Goal: Task Accomplishment & Management: Use online tool/utility

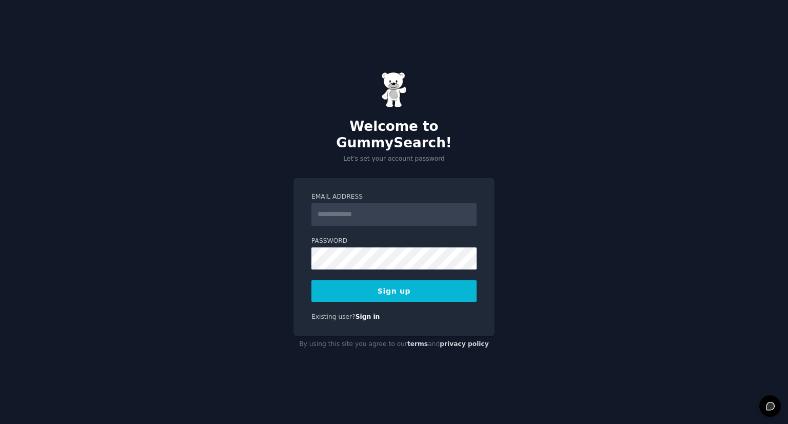
click at [381, 211] on input "Email Address" at bounding box center [393, 214] width 165 height 23
type input "**********"
click at [427, 280] on button "Sign up" at bounding box center [393, 291] width 165 height 22
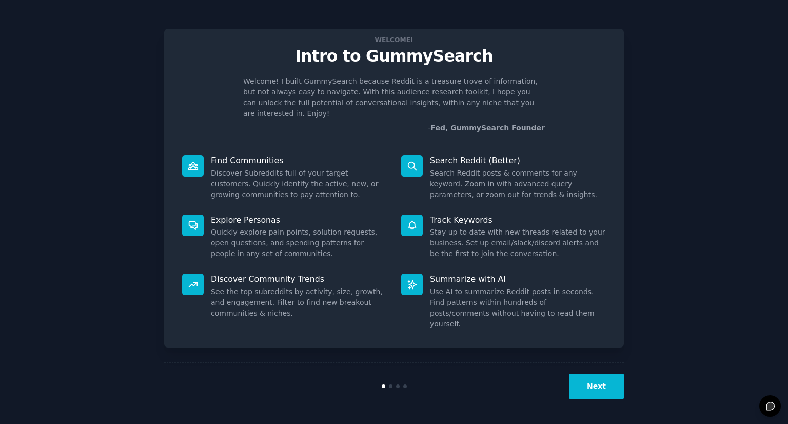
click at [596, 380] on button "Next" at bounding box center [596, 385] width 55 height 25
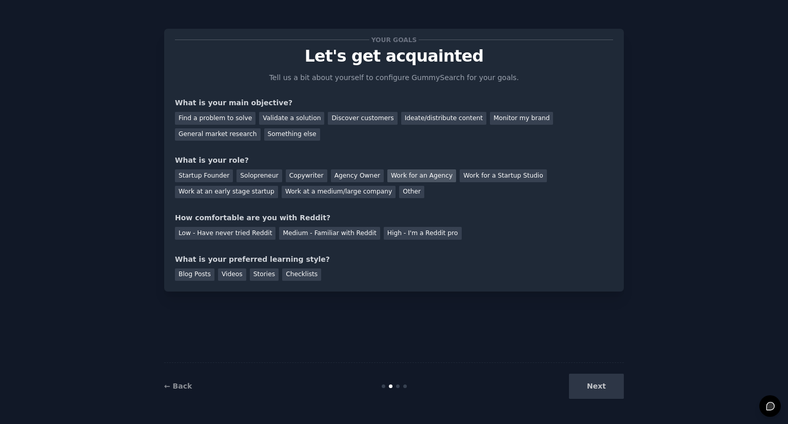
click at [387, 178] on div "Work for an Agency" at bounding box center [421, 175] width 69 height 13
click at [231, 122] on div "Find a problem to solve" at bounding box center [215, 118] width 80 height 13
click at [286, 235] on div "Medium - Familiar with Reddit" at bounding box center [329, 233] width 100 height 13
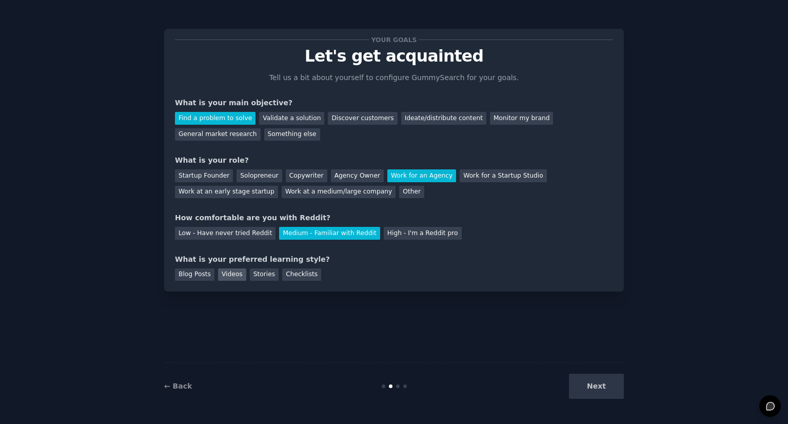
click at [226, 273] on div "Videos" at bounding box center [232, 274] width 28 height 13
click at [200, 277] on div "Blog Posts" at bounding box center [194, 274] width 39 height 13
click at [220, 277] on div "Videos" at bounding box center [232, 274] width 28 height 13
click at [616, 394] on button "Next" at bounding box center [596, 385] width 55 height 25
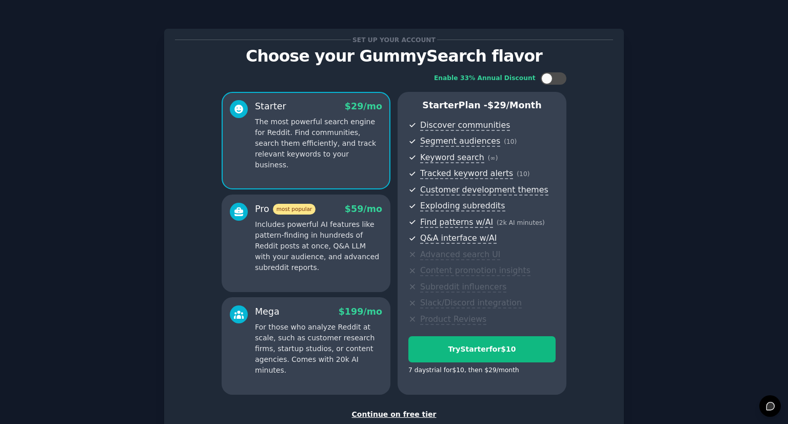
scroll to position [68, 0]
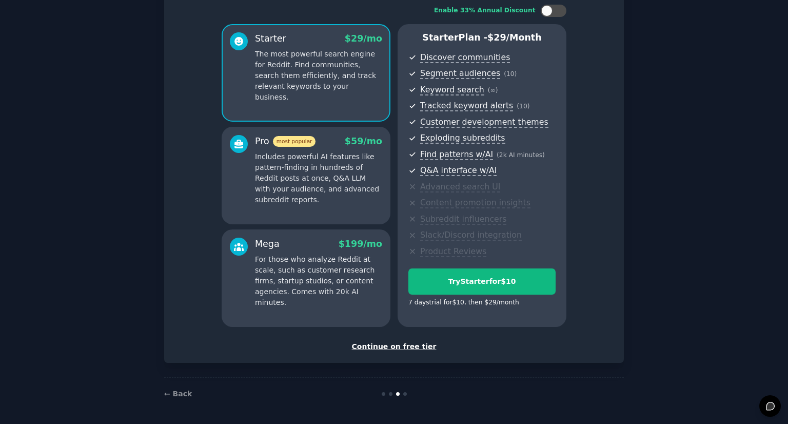
click at [394, 348] on div "Continue on free tier" at bounding box center [394, 346] width 438 height 11
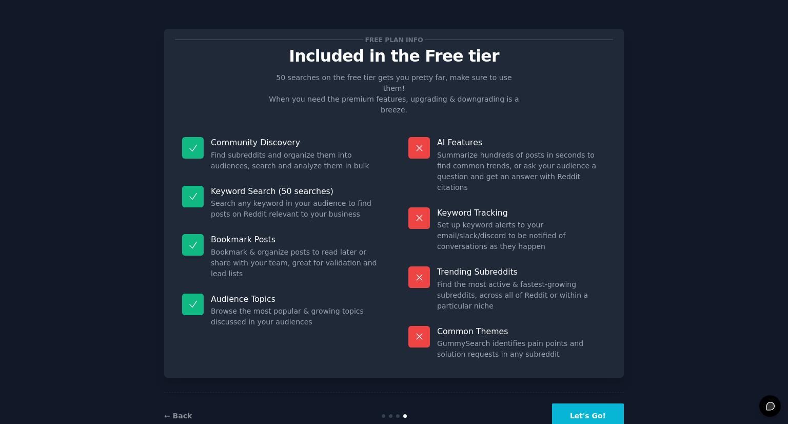
click at [568, 403] on button "Let's Go!" at bounding box center [588, 415] width 72 height 25
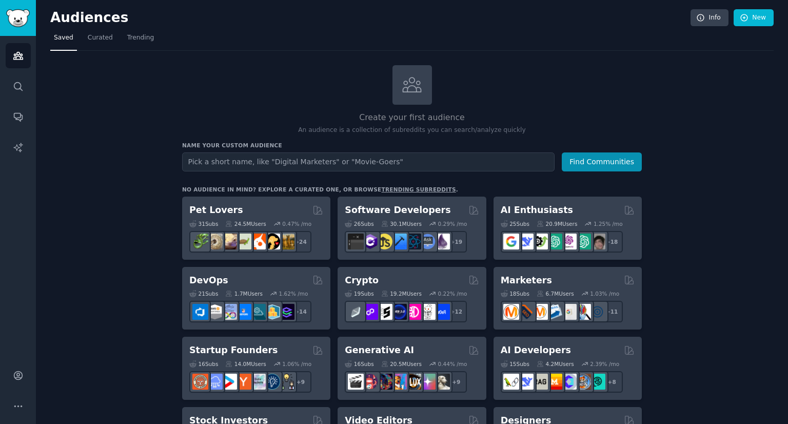
click at [294, 162] on input "text" at bounding box center [368, 161] width 372 height 19
type input "Dubai Business Set Up"
click at [599, 157] on button "Find Communities" at bounding box center [601, 161] width 80 height 19
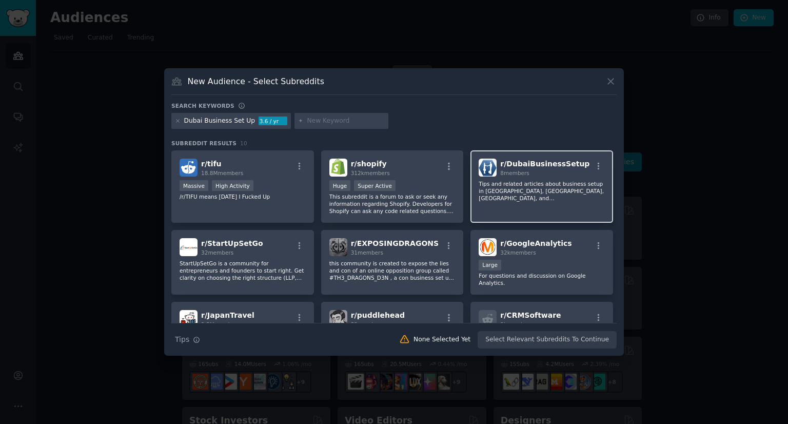
click at [498, 182] on p "Tips and related articles about business setup in [GEOGRAPHIC_DATA], [GEOGRAPHI…" at bounding box center [541, 191] width 126 height 22
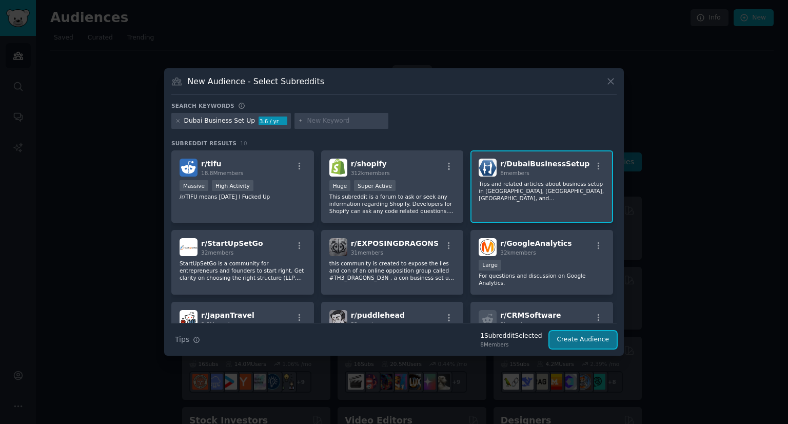
click at [575, 339] on button "Create Audience" at bounding box center [583, 339] width 68 height 17
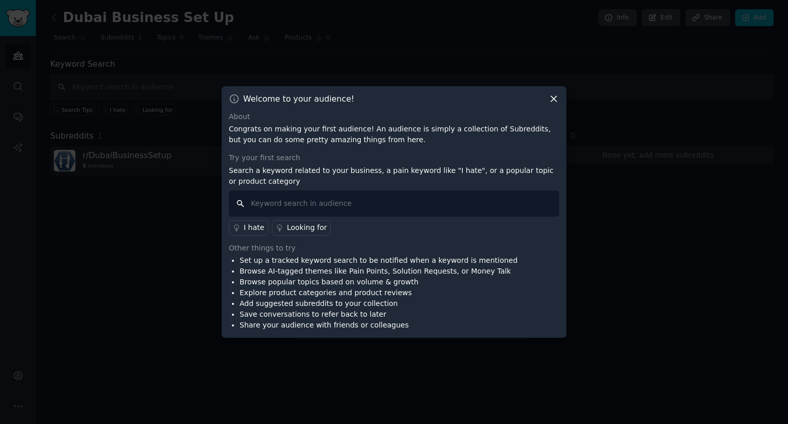
click at [332, 208] on input "text" at bounding box center [394, 203] width 330 height 26
click at [342, 206] on input "text" at bounding box center [394, 203] width 330 height 26
click at [340, 208] on input "text" at bounding box center [394, 203] width 330 height 26
click at [308, 221] on link "Looking for" at bounding box center [301, 227] width 59 height 15
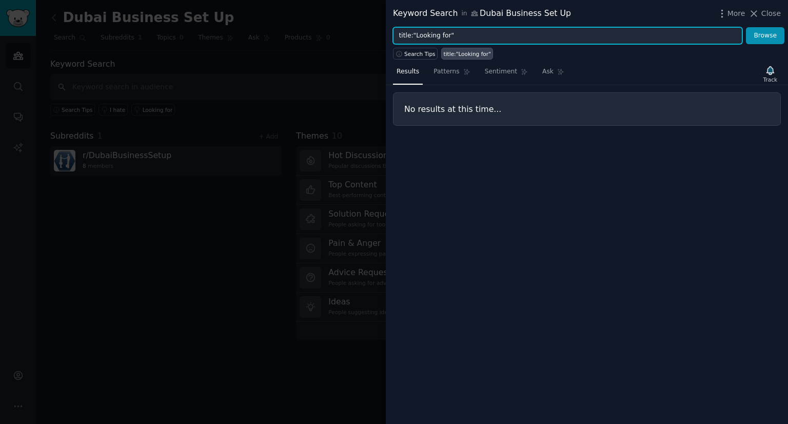
click at [467, 41] on input "title:"Looking for"" at bounding box center [567, 35] width 349 height 17
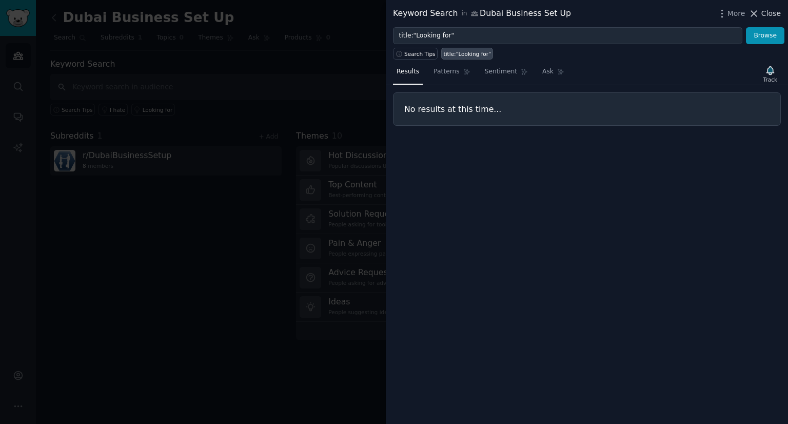
click at [750, 11] on icon at bounding box center [753, 13] width 11 height 11
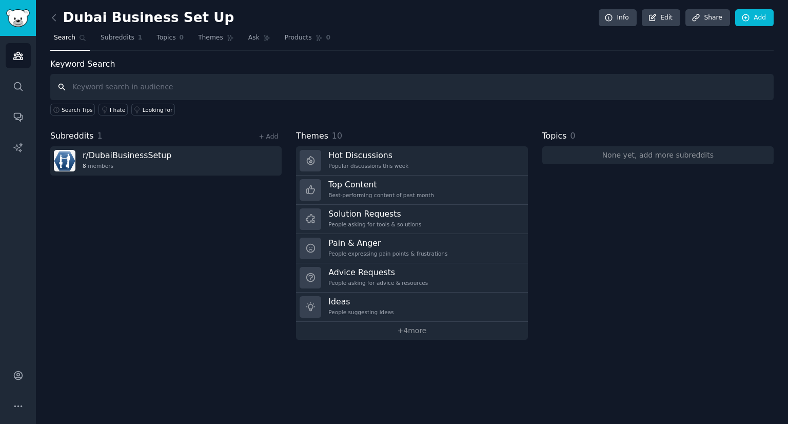
click at [167, 97] on input "text" at bounding box center [411, 87] width 723 height 26
click at [115, 42] on span "Subreddits" at bounding box center [117, 37] width 34 height 9
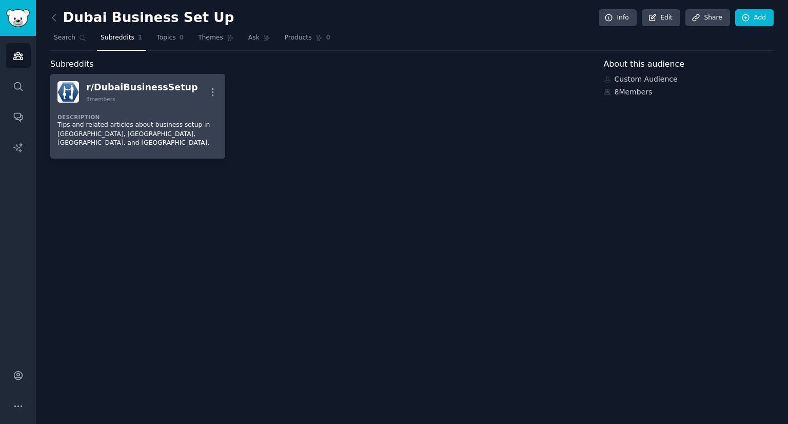
click at [156, 122] on p "Tips and related articles about business setup in [GEOGRAPHIC_DATA], [GEOGRAPHI…" at bounding box center [137, 133] width 160 height 27
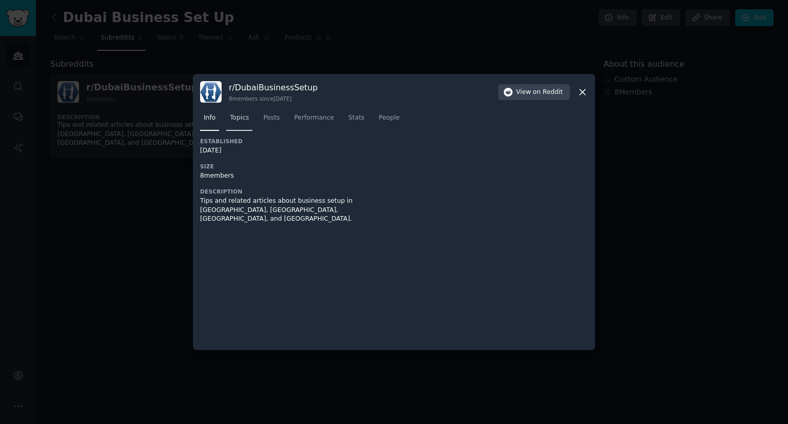
click at [246, 122] on span "Topics" at bounding box center [239, 117] width 19 height 9
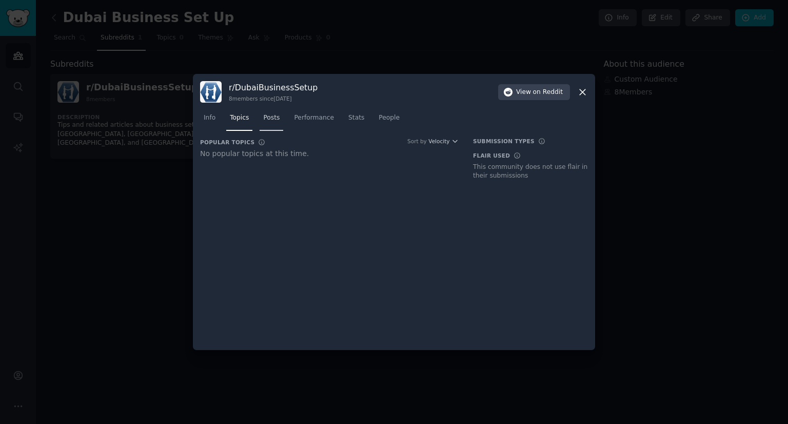
click at [261, 123] on link "Posts" at bounding box center [271, 120] width 24 height 21
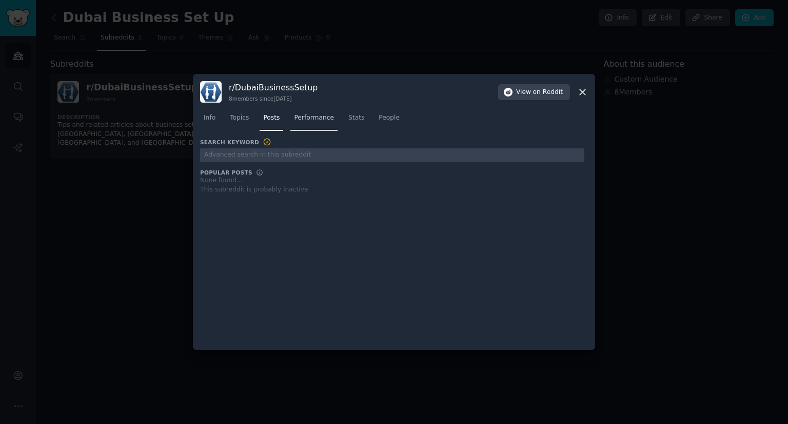
click at [325, 123] on link "Performance" at bounding box center [313, 120] width 47 height 21
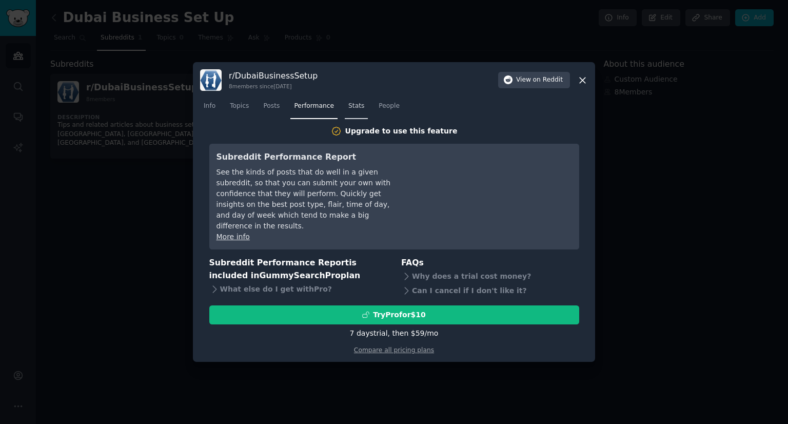
click at [353, 109] on span "Stats" at bounding box center [356, 106] width 16 height 9
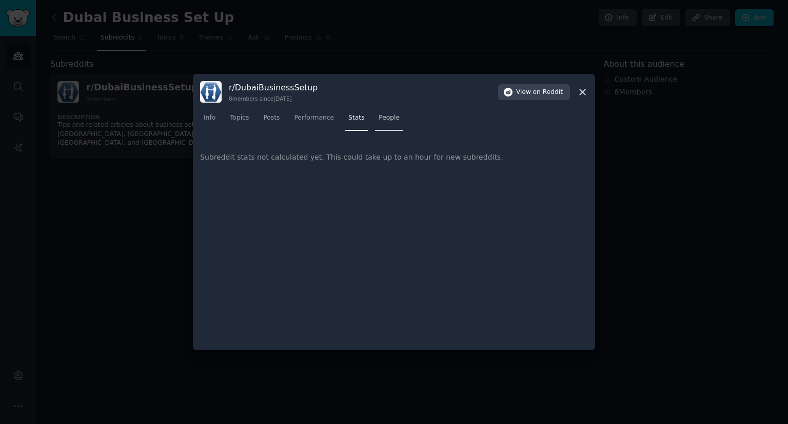
click at [378, 117] on span "People" at bounding box center [388, 117] width 21 height 9
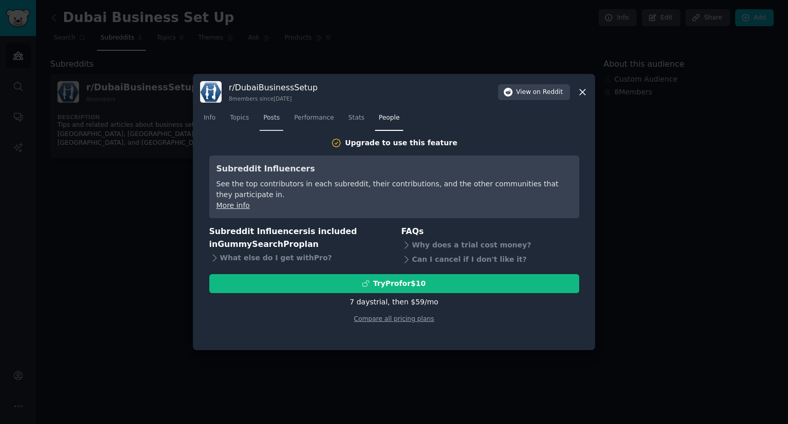
click at [277, 117] on link "Posts" at bounding box center [271, 120] width 24 height 21
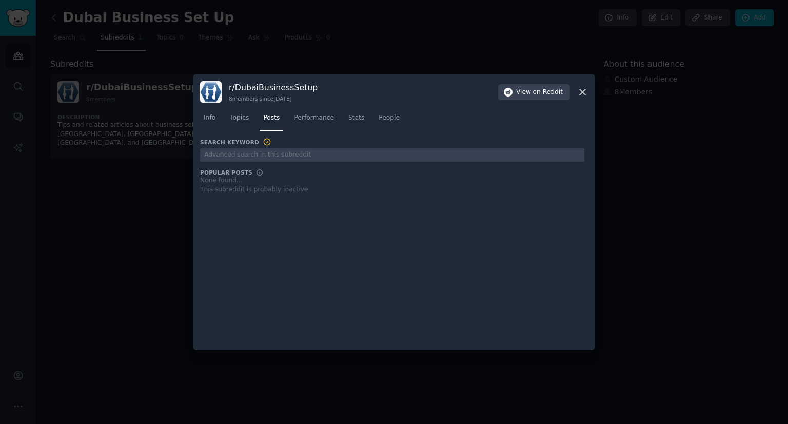
click at [585, 93] on icon at bounding box center [582, 92] width 11 height 11
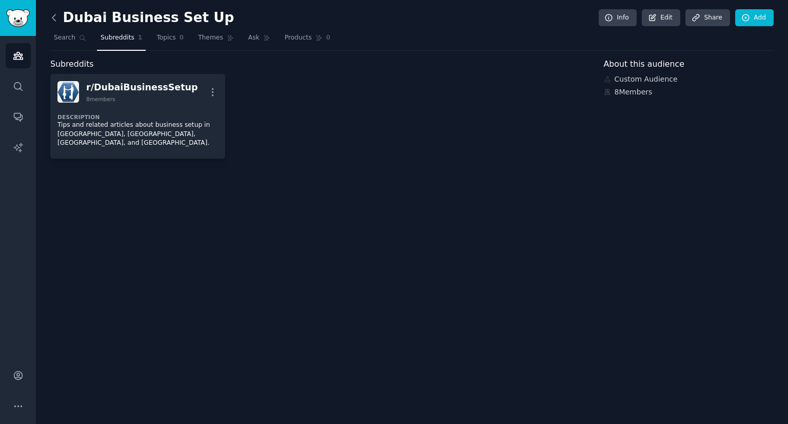
click at [54, 14] on icon at bounding box center [54, 17] width 11 height 11
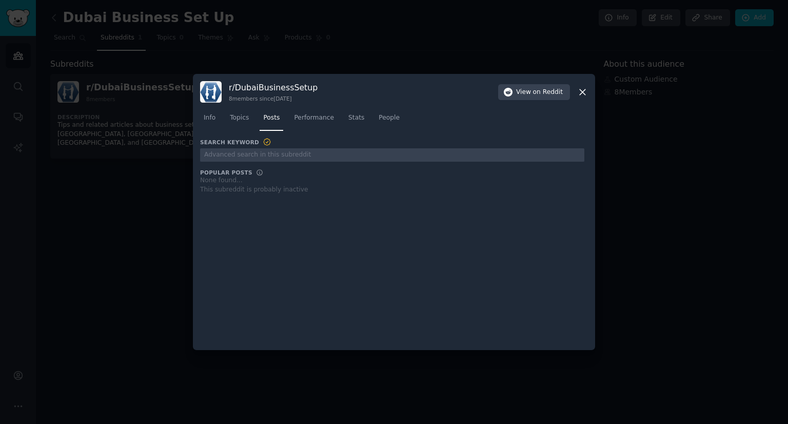
click at [582, 97] on icon at bounding box center [582, 92] width 11 height 11
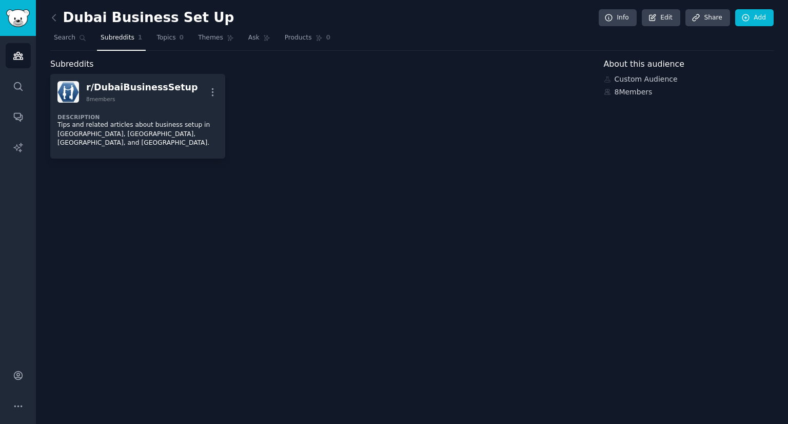
click at [51, 26] on div "Dubai Business Set Up Info Edit Share Add" at bounding box center [411, 19] width 723 height 21
click at [51, 23] on link at bounding box center [56, 18] width 13 height 16
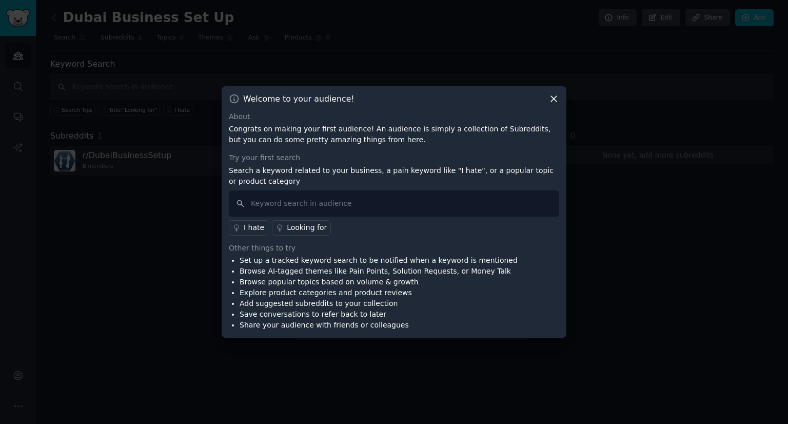
click at [548, 100] on icon at bounding box center [553, 98] width 11 height 11
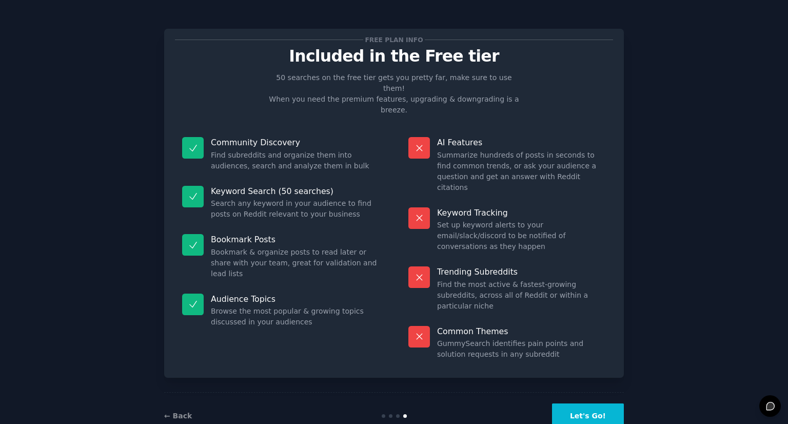
click at [587, 403] on button "Let's Go!" at bounding box center [588, 415] width 72 height 25
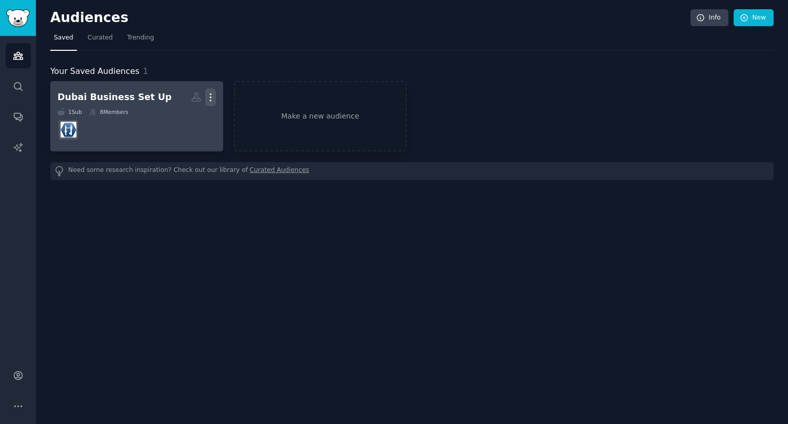
click at [205, 100] on icon "button" at bounding box center [210, 97] width 11 height 11
click at [193, 113] on p "Delete" at bounding box center [183, 118] width 24 height 11
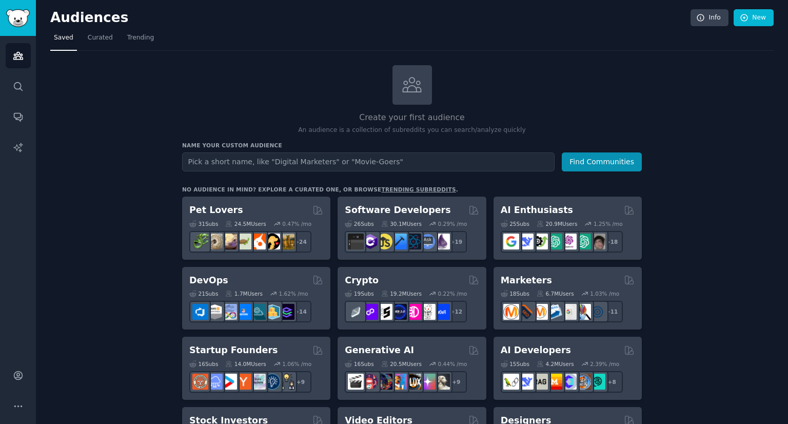
click at [274, 158] on input "text" at bounding box center [368, 161] width 372 height 19
click at [621, 166] on button "Find Communities" at bounding box center [601, 161] width 80 height 19
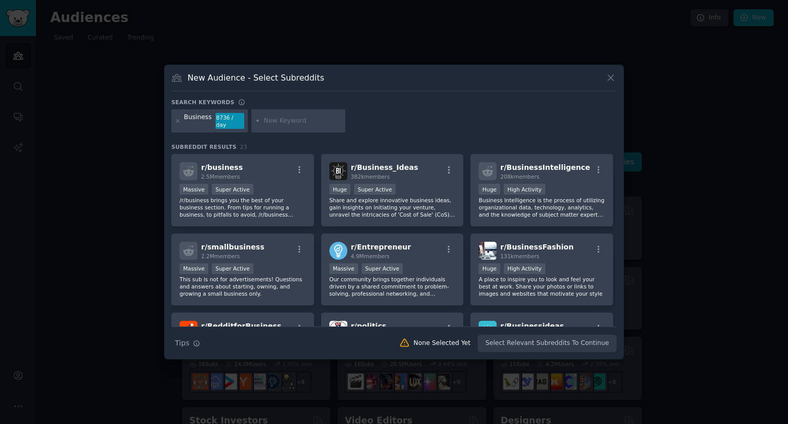
click at [603, 83] on div "New Audience - Select Subreddits" at bounding box center [393, 81] width 445 height 19
click at [609, 82] on icon at bounding box center [610, 77] width 11 height 11
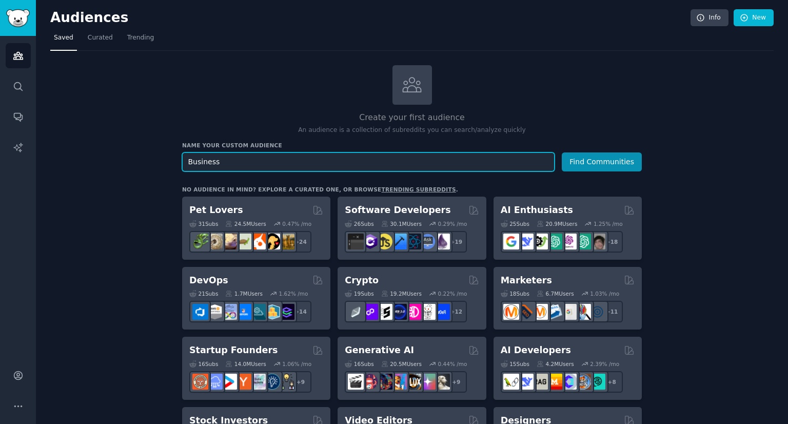
click at [184, 160] on input "Business" at bounding box center [368, 161] width 372 height 19
type input "Dubai Business"
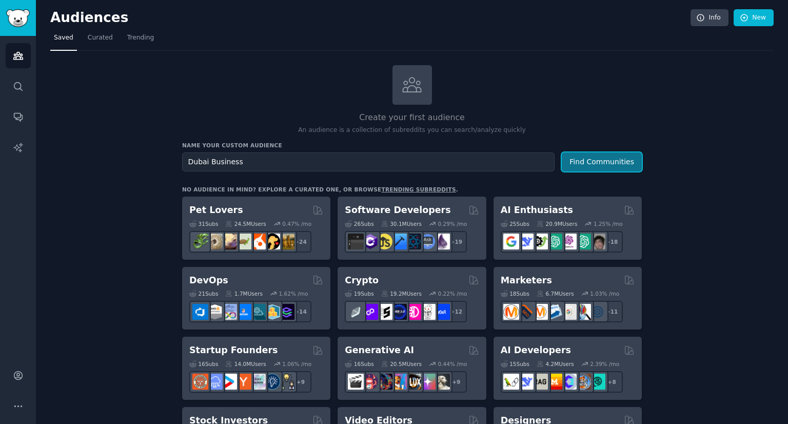
click at [593, 153] on button "Find Communities" at bounding box center [601, 161] width 80 height 19
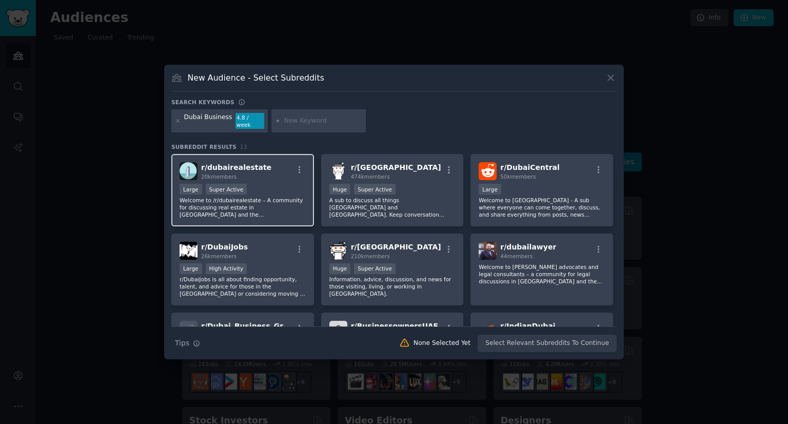
click at [244, 173] on div "20k members" at bounding box center [236, 176] width 70 height 7
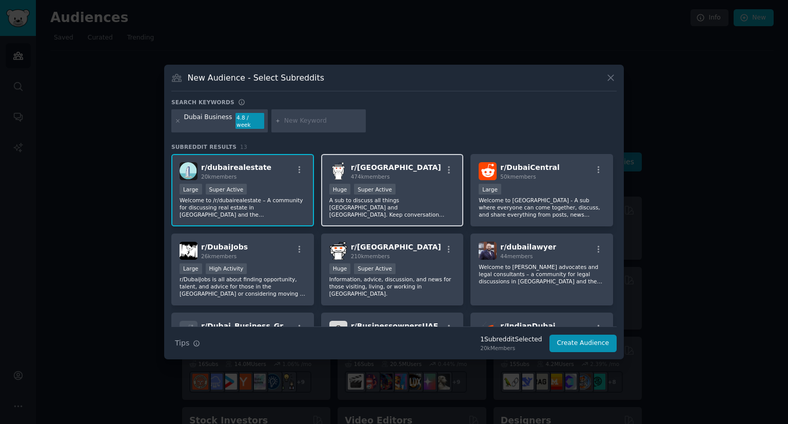
click at [396, 196] on p "A sub to discuss all things [GEOGRAPHIC_DATA] and [GEOGRAPHIC_DATA]. Keep conve…" at bounding box center [392, 207] width 126 height 22
click at [511, 136] on div "Search keywords Dubai Business 4.8 / week Subreddit Results 13 r/ [GEOGRAPHIC_D…" at bounding box center [393, 225] width 445 height 254
click at [403, 189] on div ">= 95th percentile for submissions / day Huge Super Active" at bounding box center [392, 190] width 126 height 13
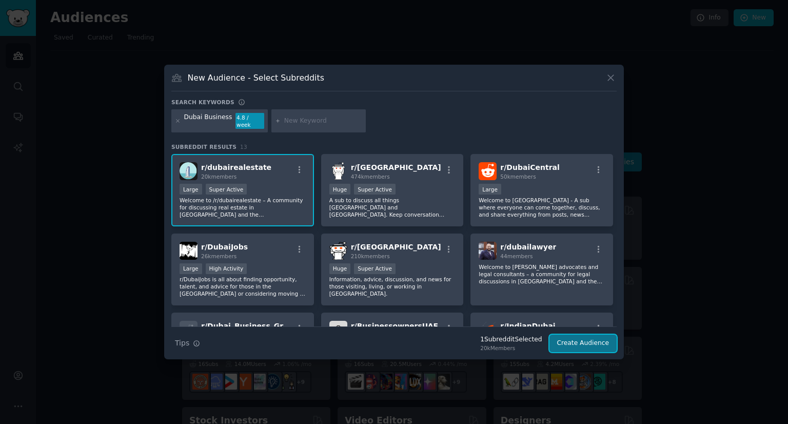
click at [587, 341] on button "Create Audience" at bounding box center [583, 342] width 68 height 17
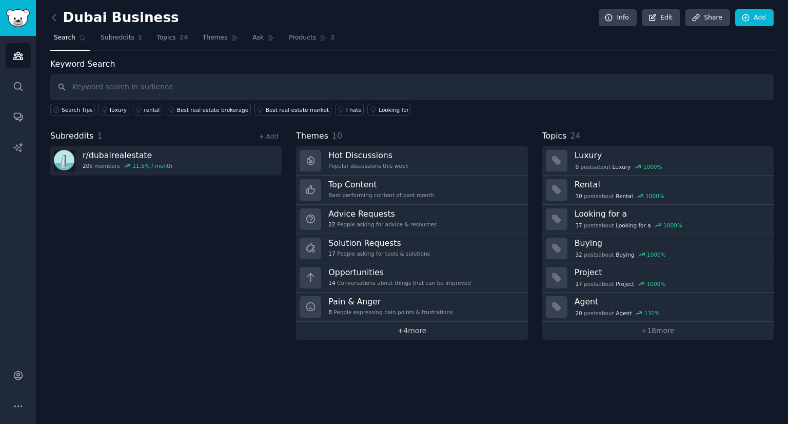
click at [448, 328] on link "+ 4 more" at bounding box center [411, 330] width 231 height 18
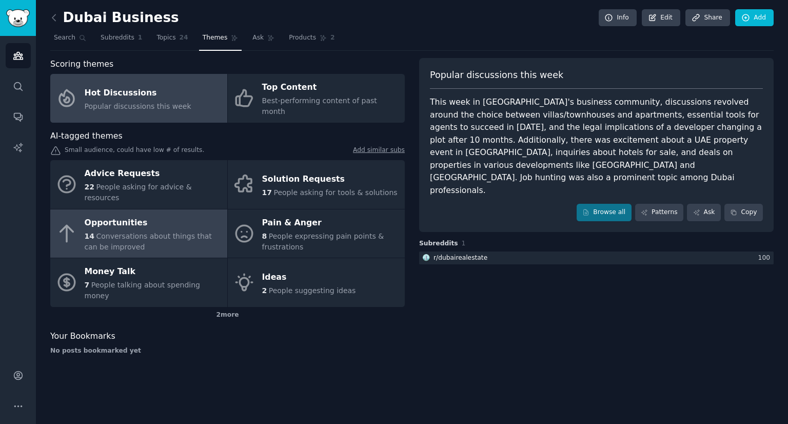
click at [174, 231] on div "14 Conversations about things that can be improved" at bounding box center [153, 242] width 137 height 22
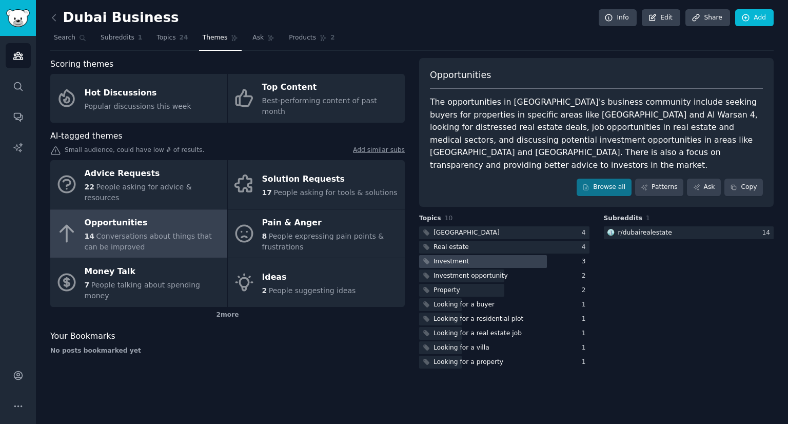
click at [469, 255] on div at bounding box center [483, 261] width 128 height 13
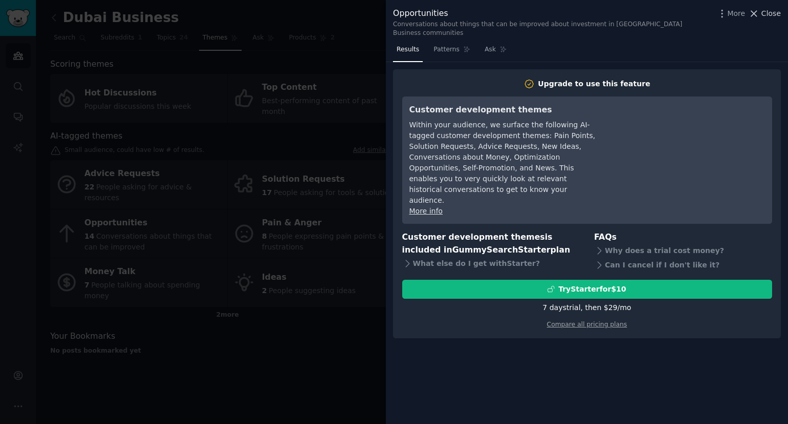
click at [758, 13] on icon at bounding box center [753, 13] width 11 height 11
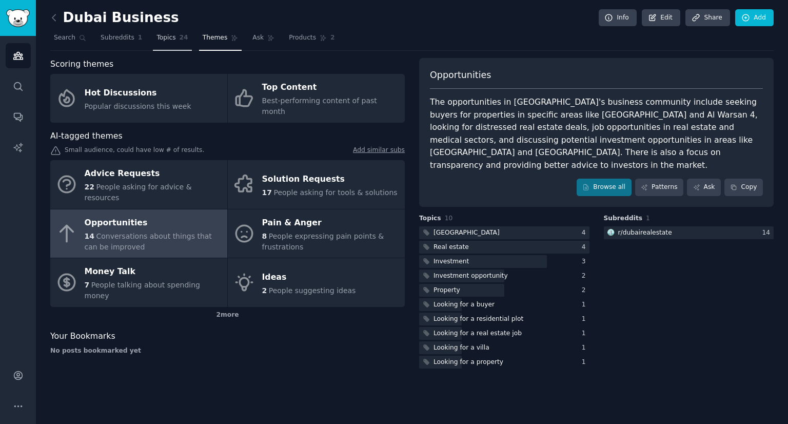
click at [175, 46] on link "Topics 24" at bounding box center [172, 40] width 38 height 21
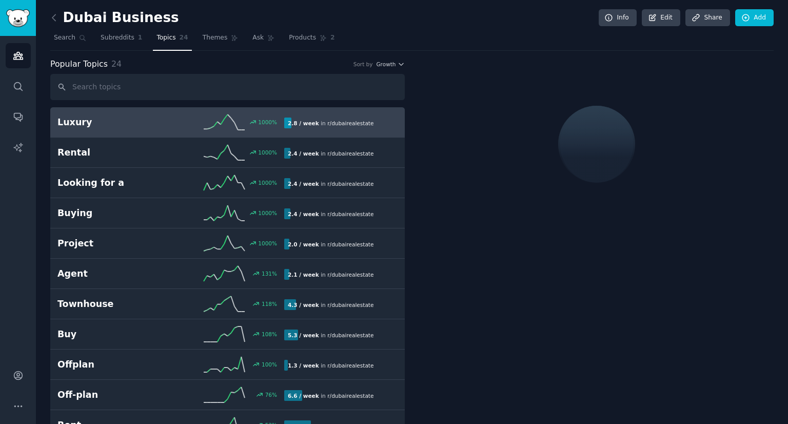
click at [151, 123] on h2 "Luxury" at bounding box center [113, 122] width 113 height 13
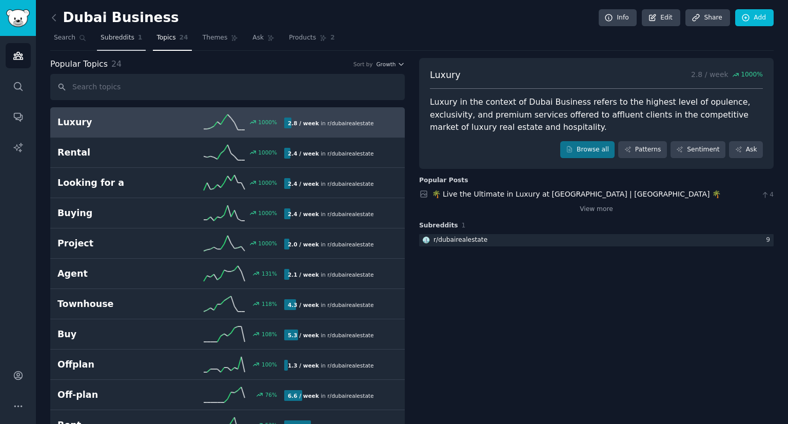
click at [138, 37] on span "1" at bounding box center [140, 37] width 5 height 9
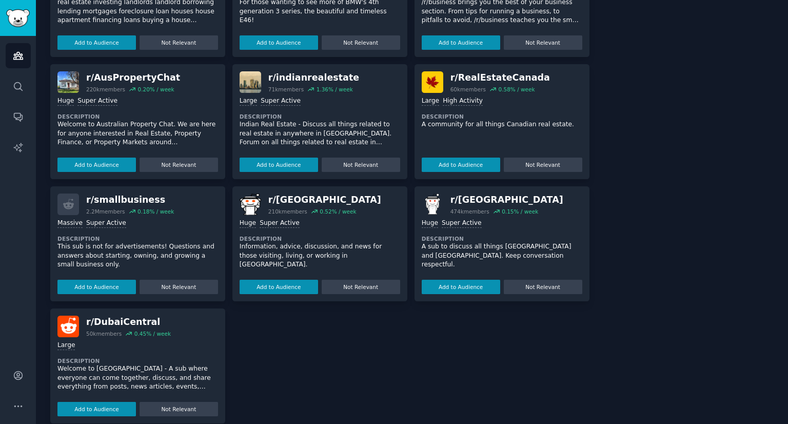
scroll to position [269, 0]
